Goal: Information Seeking & Learning: Learn about a topic

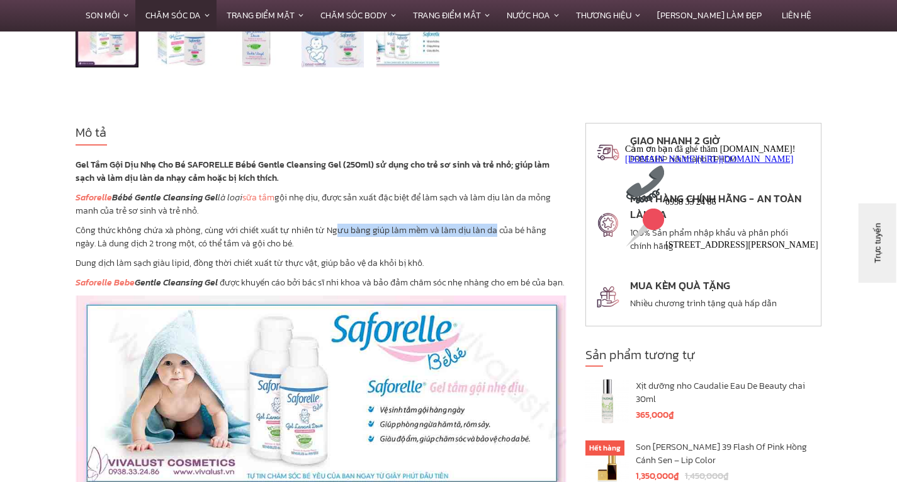
drag, startPoint x: 338, startPoint y: 234, endPoint x: 494, endPoint y: 229, distance: 156.2
click at [494, 229] on p "Công thức không chứa xà phòng, cùng với chiết xuất tự nhiên từ Ngưu bàng giúp l…" at bounding box center [321, 236] width 491 height 26
drag, startPoint x: 144, startPoint y: 242, endPoint x: 278, endPoint y: 240, distance: 134.1
click at [278, 240] on p "Công thức không chứa xà phòng, cùng với chiết xuất tự nhiên từ Ngưu bàng giúp l…" at bounding box center [321, 236] width 491 height 26
drag, startPoint x: 115, startPoint y: 264, endPoint x: 164, endPoint y: 267, distance: 49.8
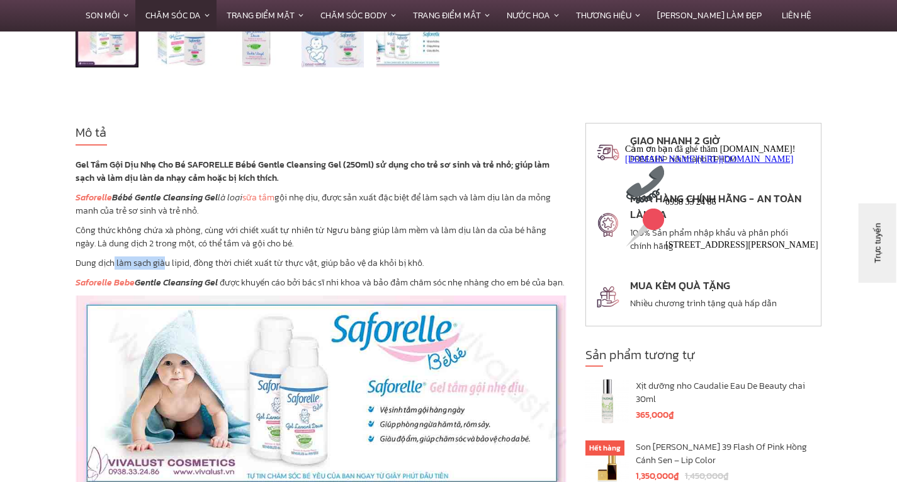
click at [164, 267] on p "Dung dịch làm sạch giàu lipid, đồng thời chiết xuất từ thực vật, giúp bảo vệ da…" at bounding box center [321, 262] width 491 height 13
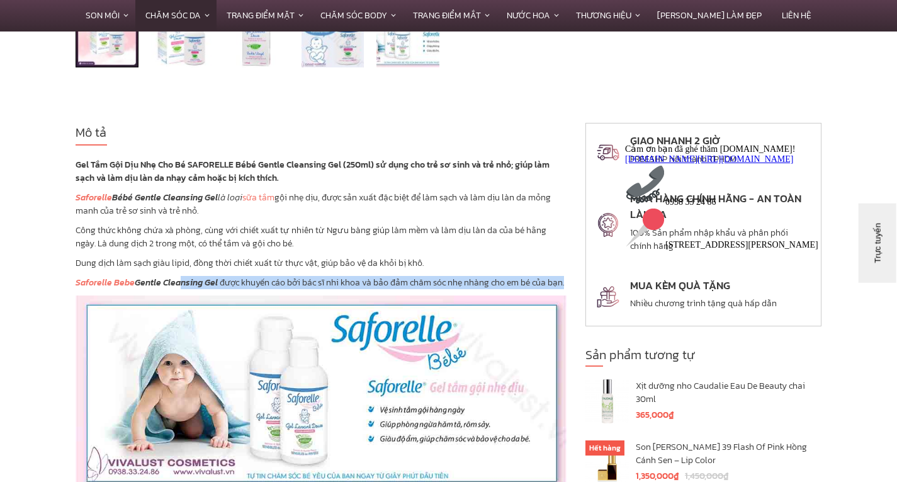
drag, startPoint x: 201, startPoint y: 287, endPoint x: 363, endPoint y: 297, distance: 161.5
click at [363, 289] on p "Saforelle Bebe Gentle Cleansing Gel được khuyến cáo bởi bác sĩ nhi khoa và bảo …" at bounding box center [321, 282] width 491 height 13
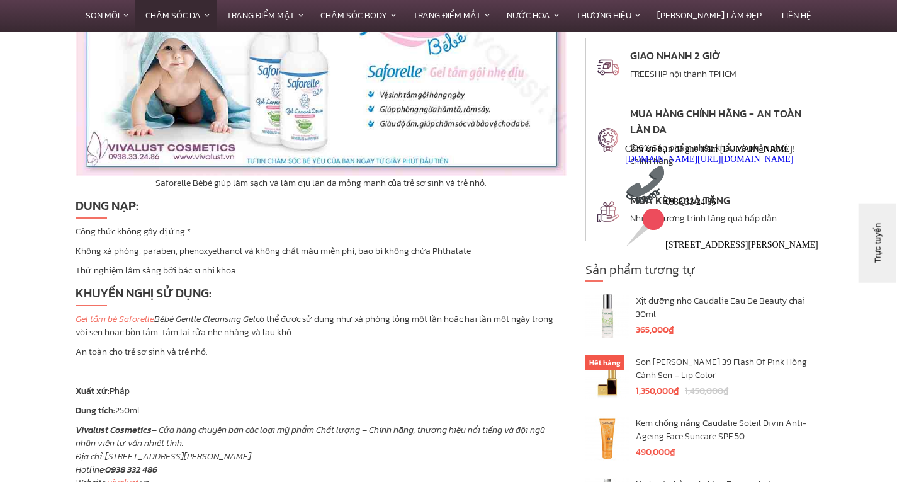
scroll to position [755, 0]
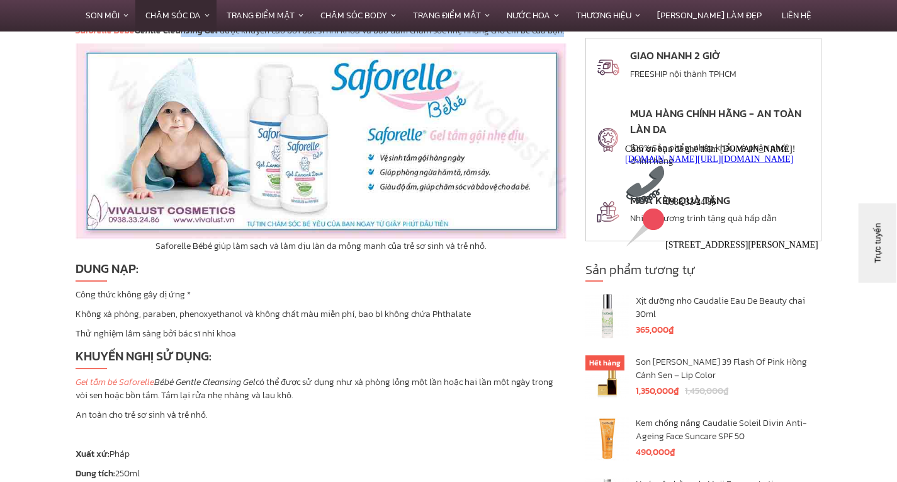
click at [331, 179] on img at bounding box center [321, 141] width 491 height 196
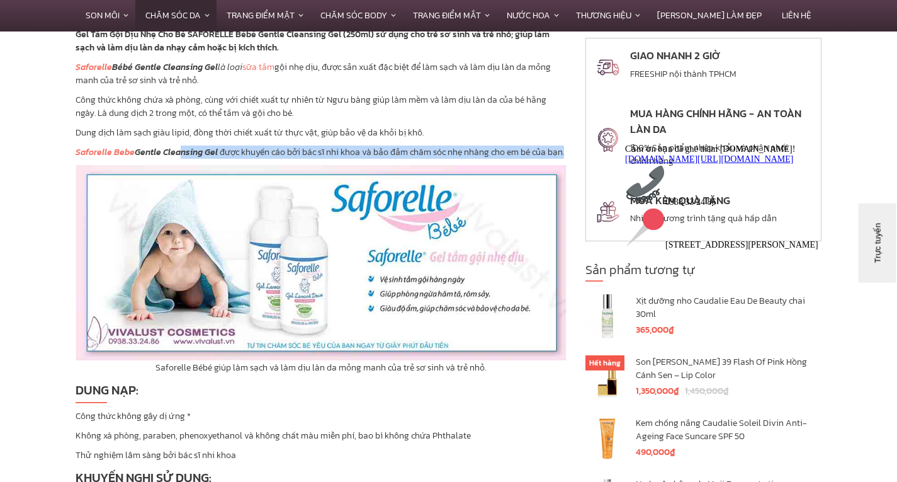
scroll to position [630, 0]
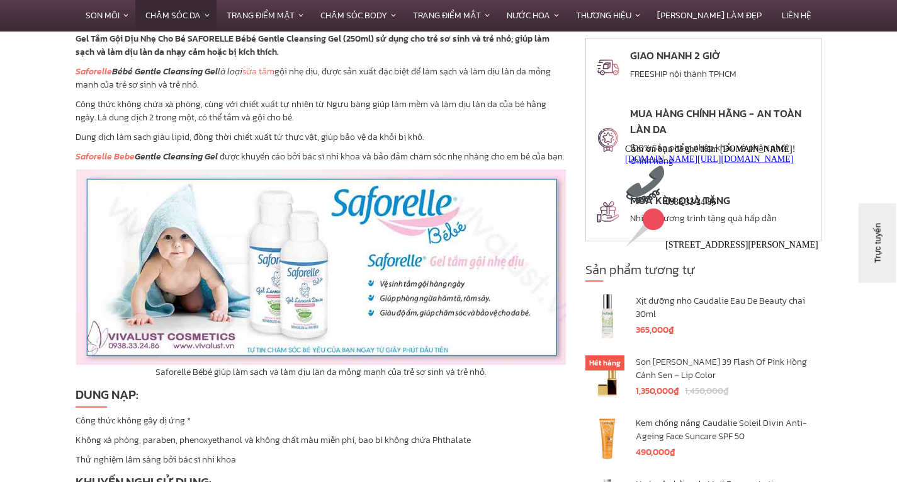
click at [357, 131] on p "Dung dịch làm sạch giàu lipid, đồng thời chiết xuất từ thực vật, giúp bảo vệ da…" at bounding box center [321, 136] width 491 height 13
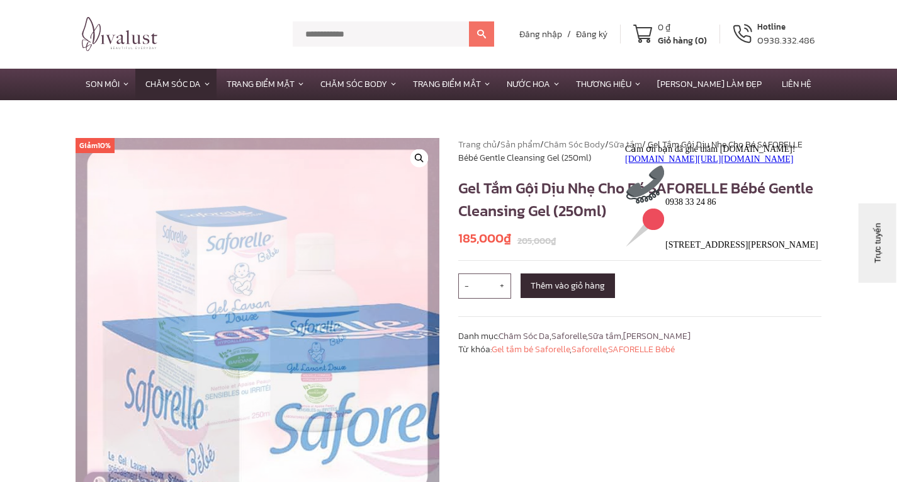
scroll to position [0, 0]
